Goal: Information Seeking & Learning: Learn about a topic

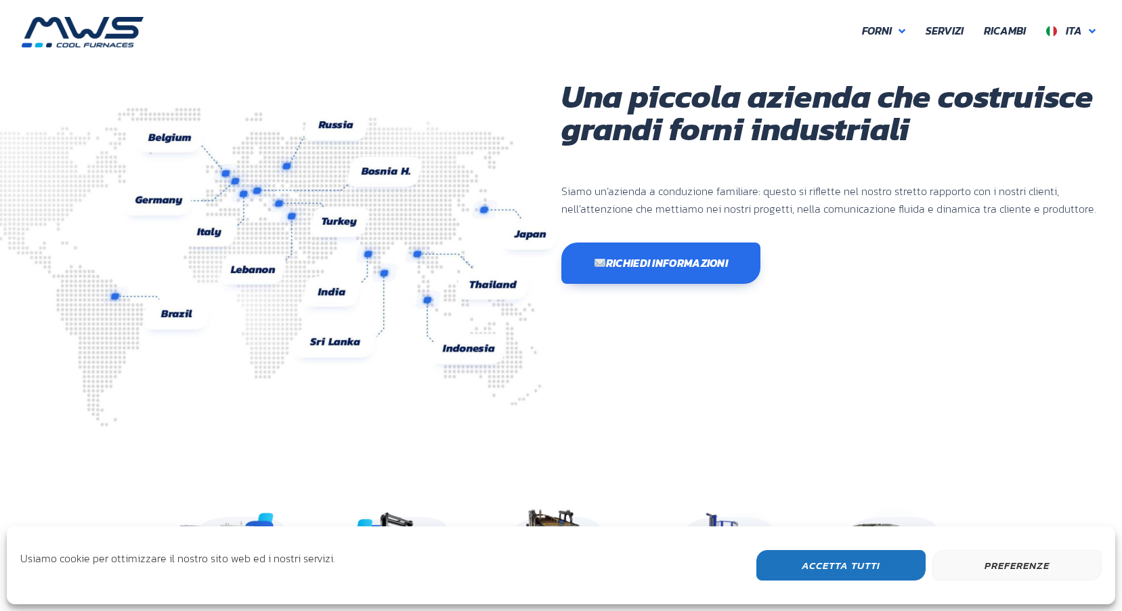
scroll to position [360, 813]
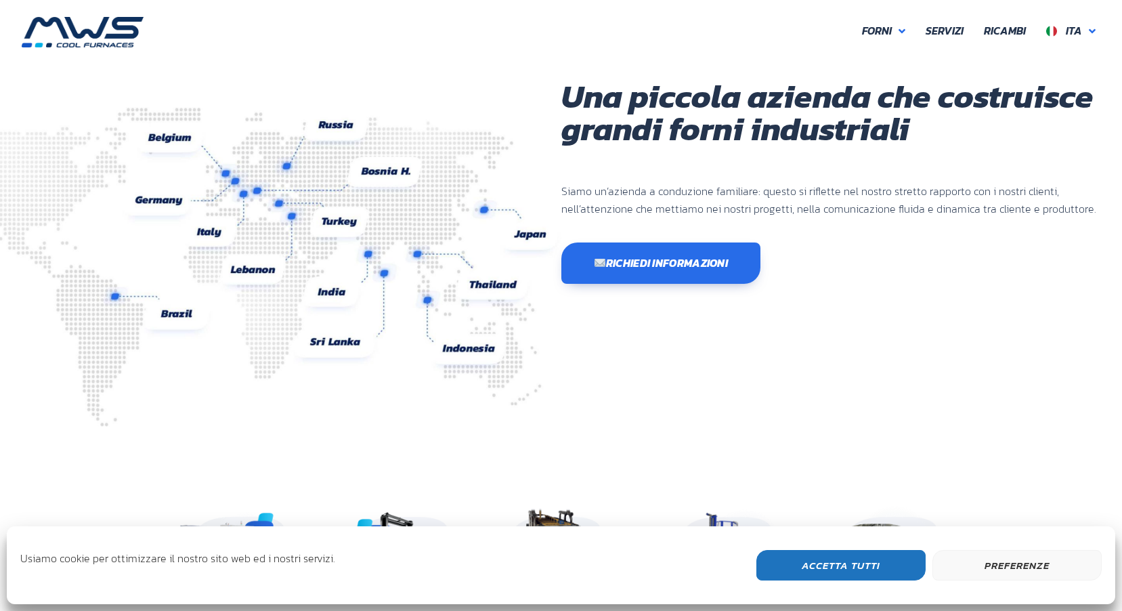
click at [822, 568] on button "Accetta Tutti" at bounding box center [841, 565] width 169 height 30
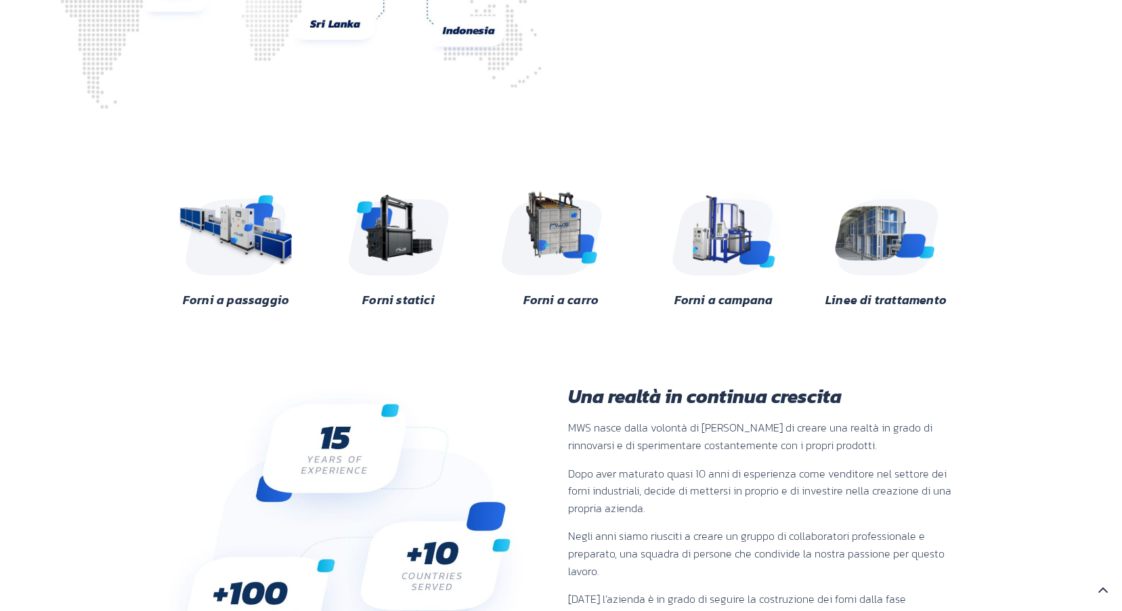
scroll to position [176, 0]
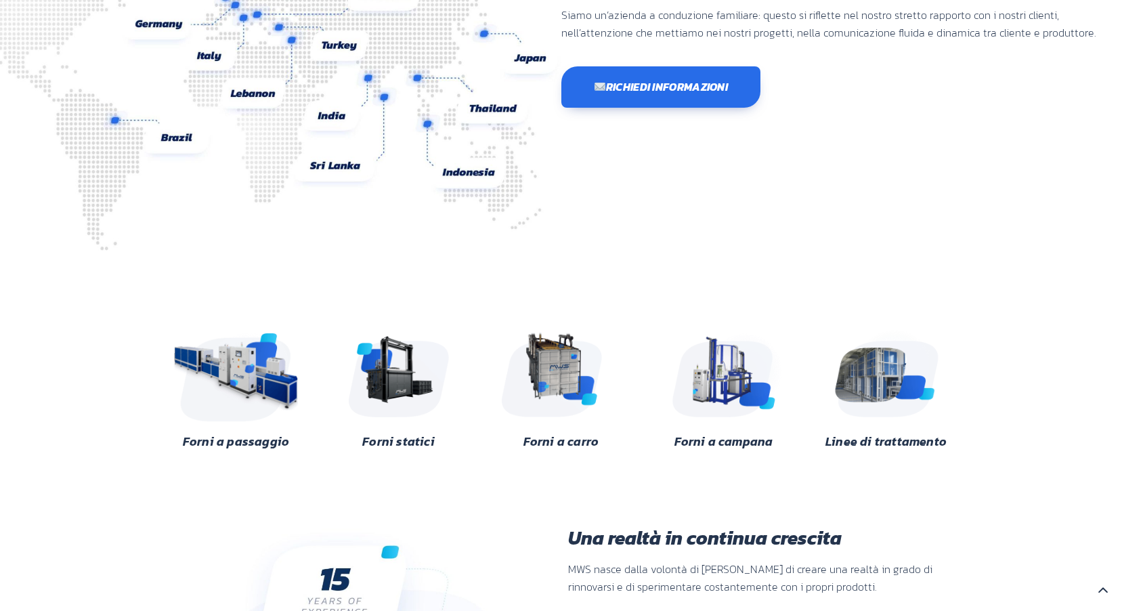
click at [225, 378] on img at bounding box center [236, 372] width 131 height 98
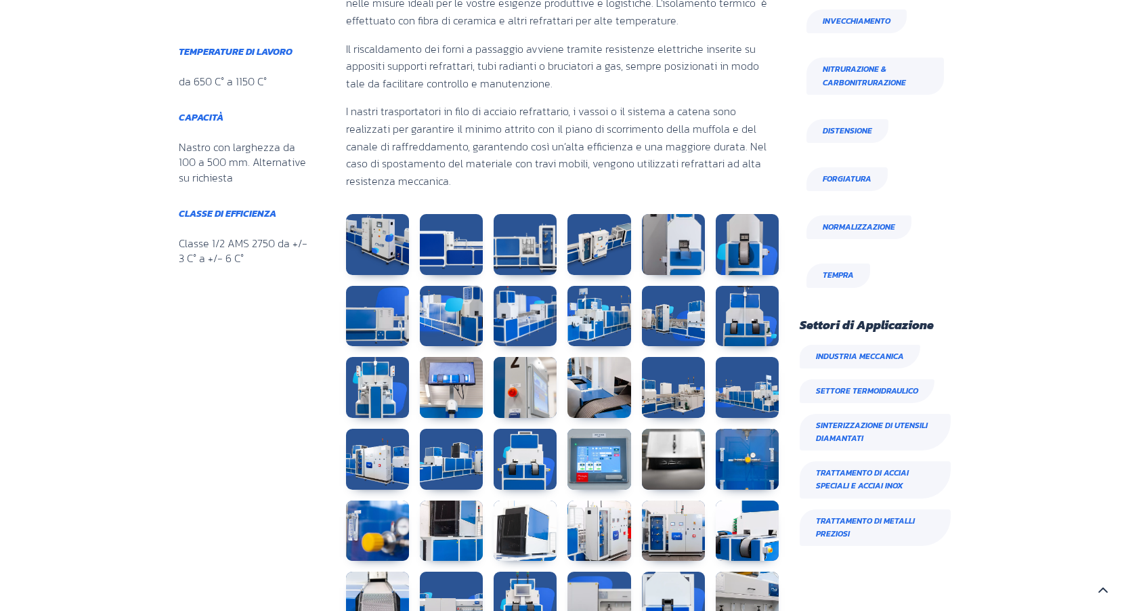
scroll to position [813, 0]
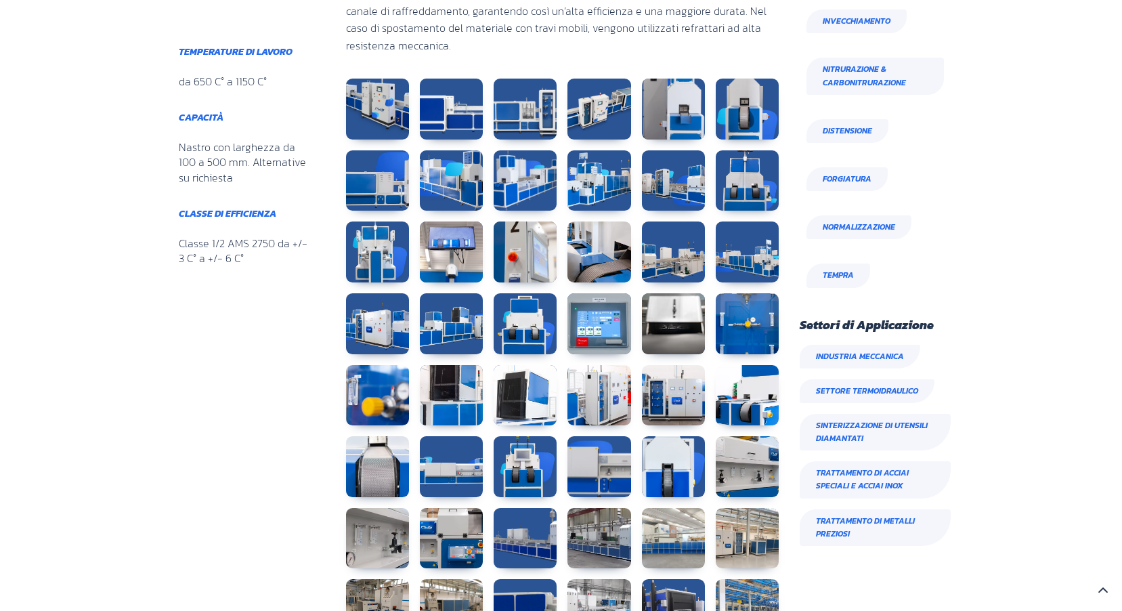
click at [841, 532] on span "Trattamento di metalli preziosi" at bounding box center [875, 527] width 151 height 37
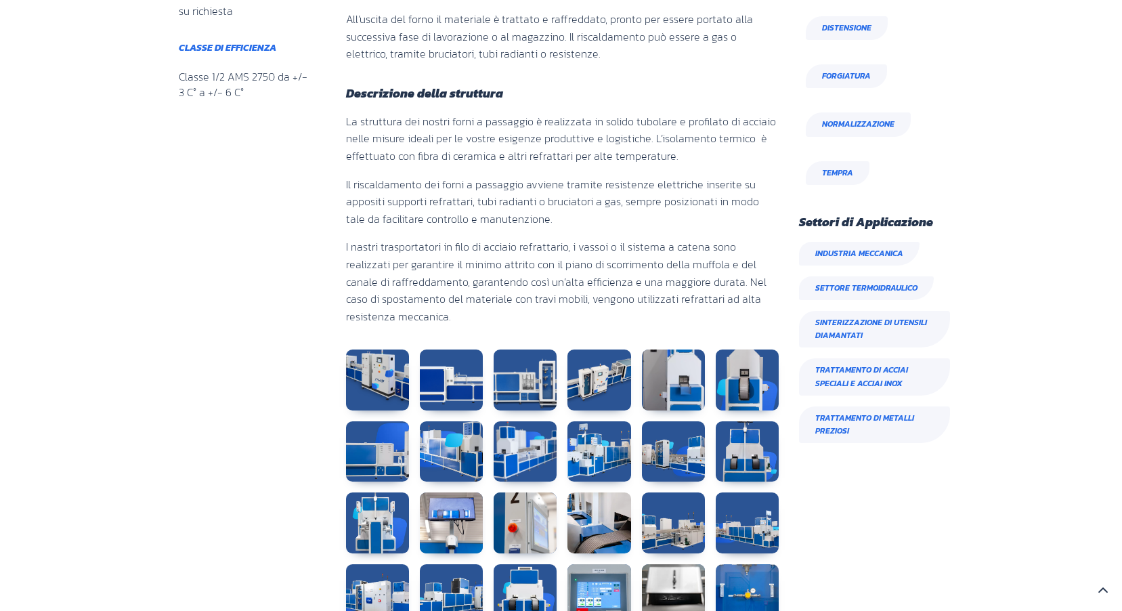
scroll to position [135, 0]
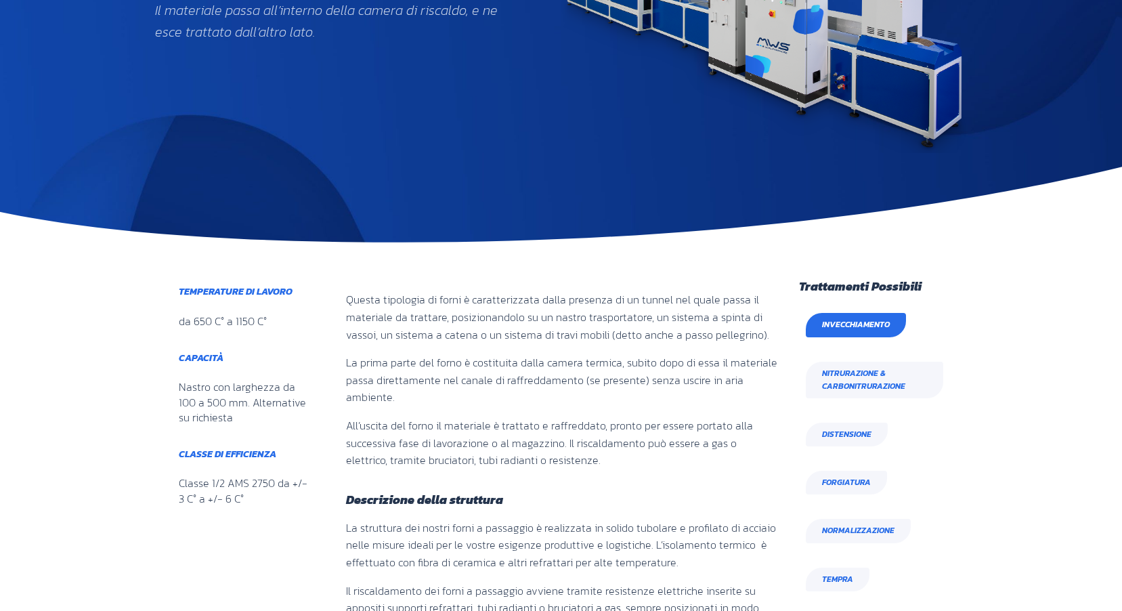
click at [860, 323] on span "Invecchiamento" at bounding box center [856, 324] width 68 height 13
click at [856, 524] on span "Normalizzazione" at bounding box center [858, 530] width 72 height 13
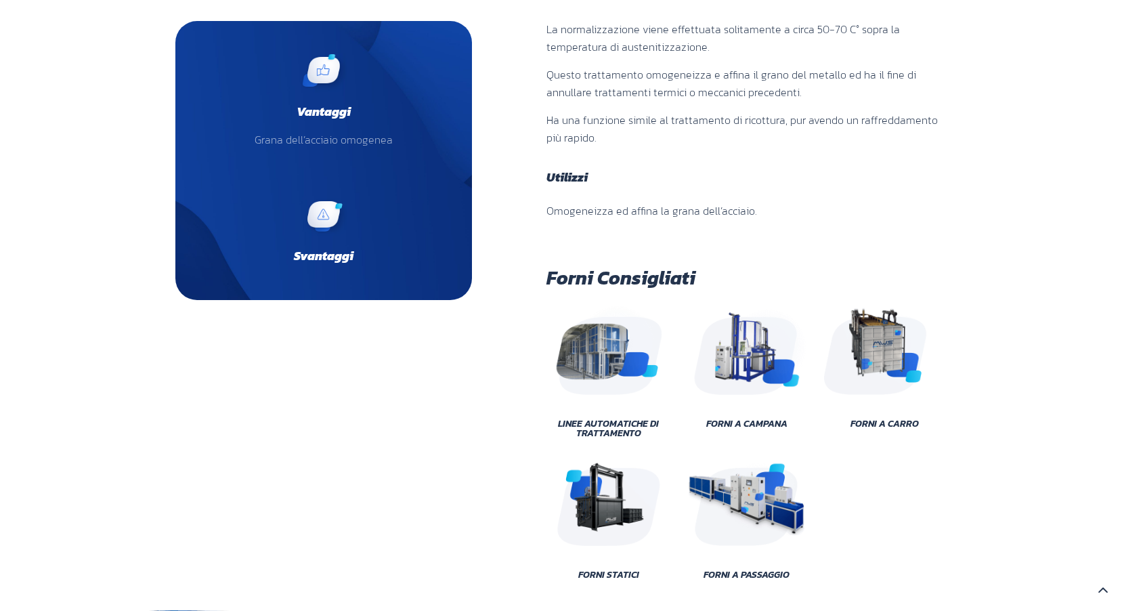
scroll to position [68, 0]
